Goal: Task Accomplishment & Management: Manage account settings

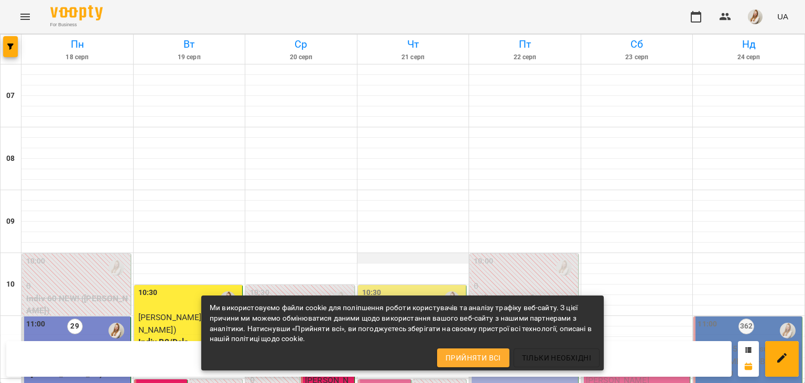
scroll to position [227, 0]
click at [411, 312] on span "[PERSON_NAME] ([PERSON_NAME])" at bounding box center [410, 323] width 96 height 23
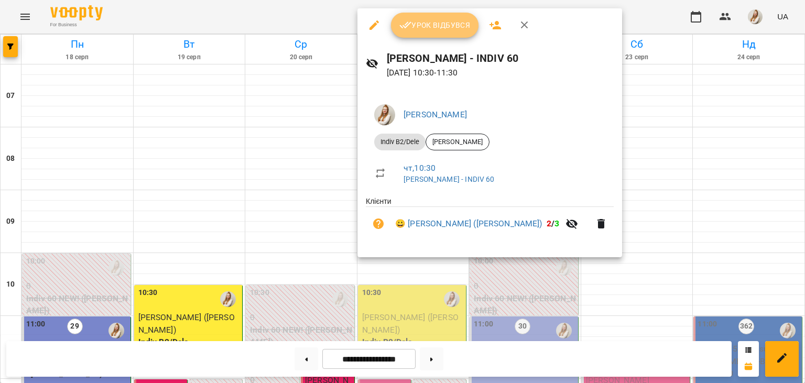
click at [433, 26] on span "Урок відбувся" at bounding box center [434, 25] width 71 height 13
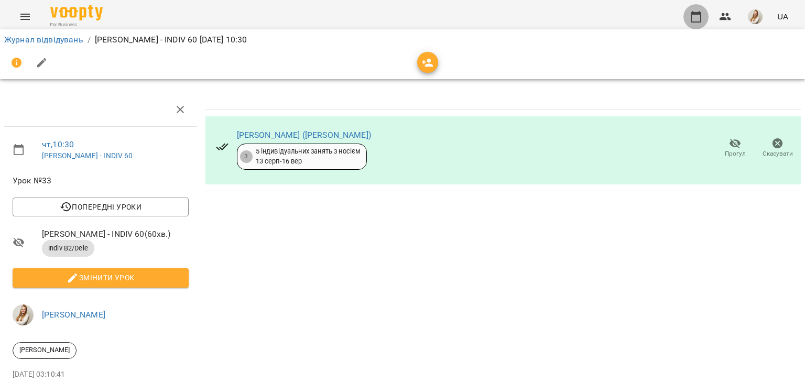
click at [697, 14] on icon "button" at bounding box center [695, 17] width 10 height 12
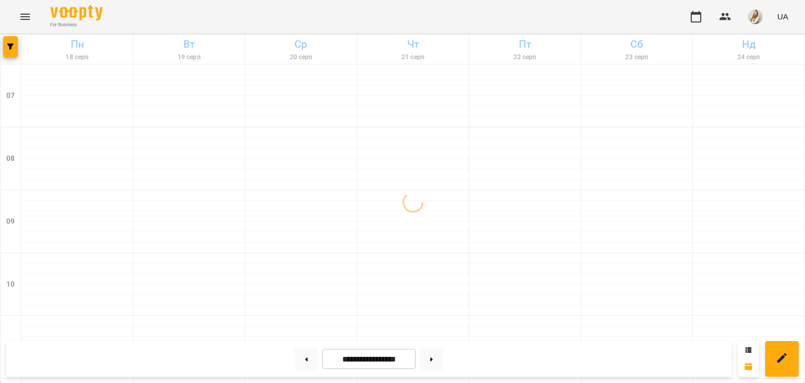
click at [475, 19] on div "For Business UA" at bounding box center [402, 17] width 805 height 34
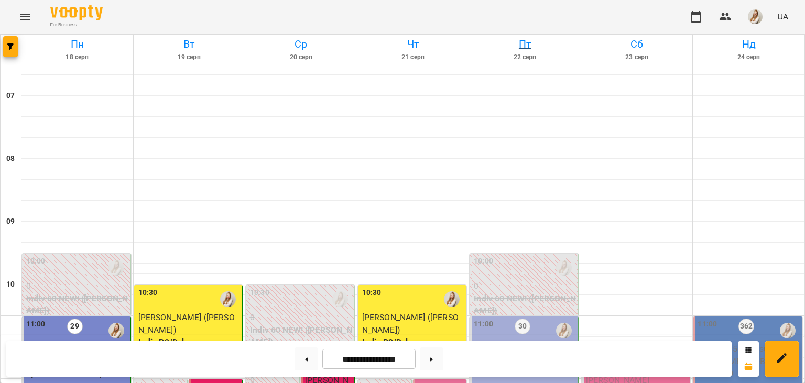
click at [470, 35] on link "[DATE]" at bounding box center [525, 49] width 112 height 29
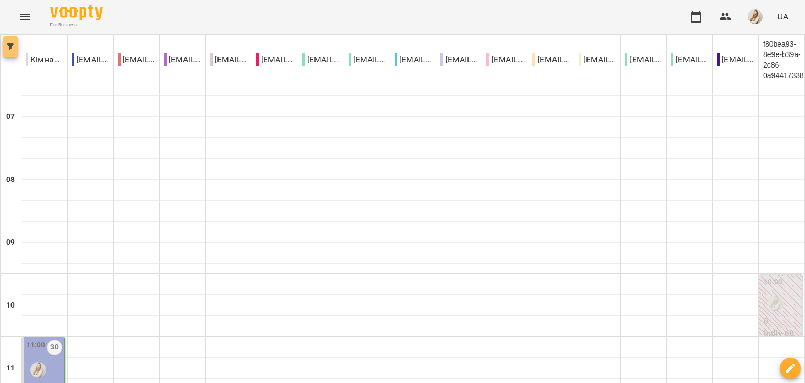
click at [14, 41] on button "button" at bounding box center [10, 46] width 15 height 21
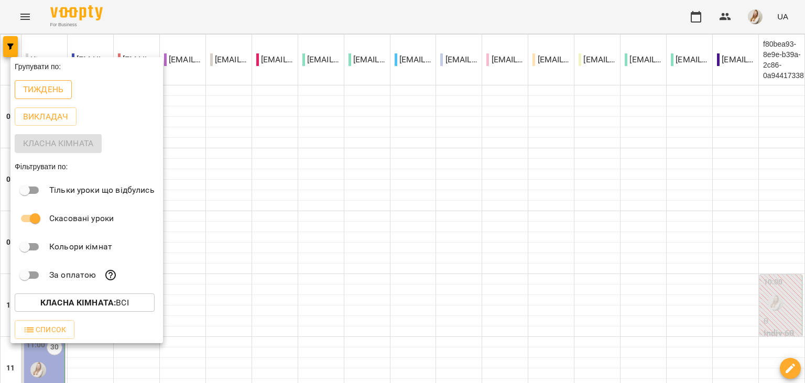
click at [48, 94] on p "Тиждень" at bounding box center [43, 89] width 40 height 13
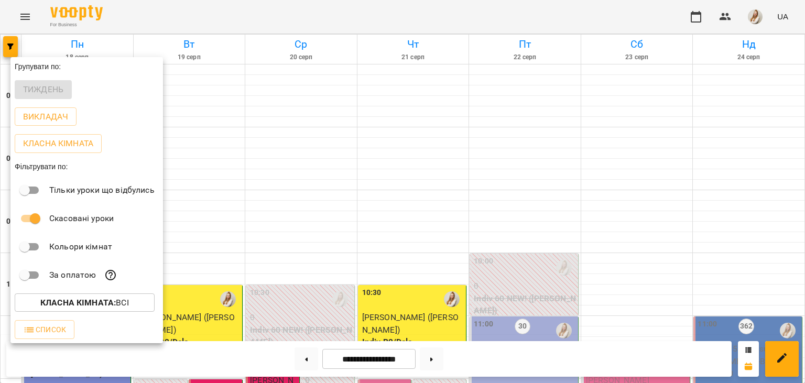
click at [364, 27] on div at bounding box center [402, 191] width 805 height 383
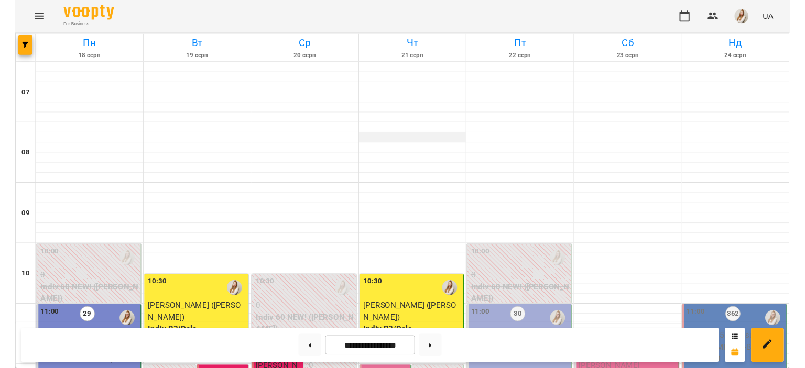
scroll to position [280, 0]
